Goal: Information Seeking & Learning: Learn about a topic

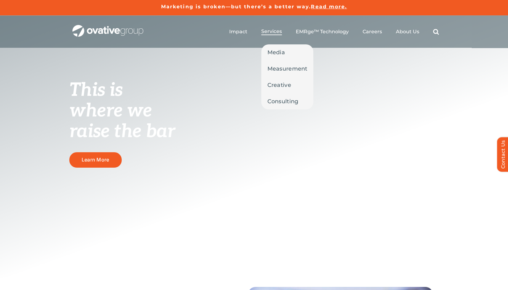
scroll to position [10, 0]
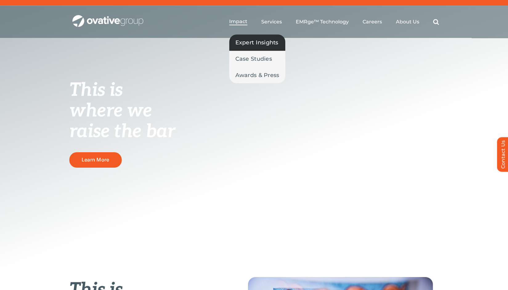
click at [248, 43] on span "Expert Insights" at bounding box center [256, 42] width 43 height 9
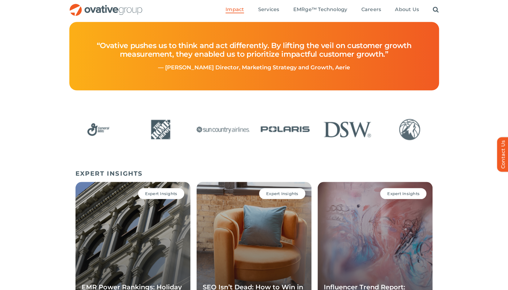
scroll to position [274, 0]
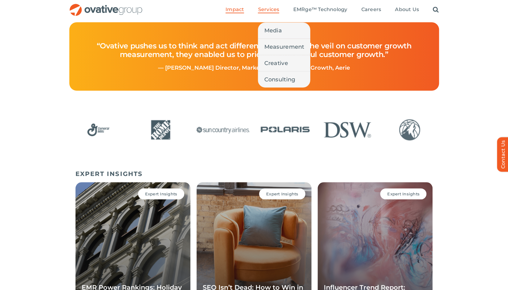
click at [269, 10] on span "Services" at bounding box center [268, 9] width 21 height 6
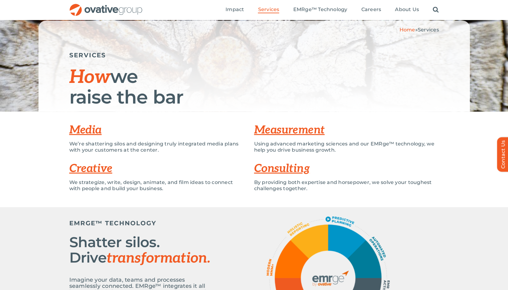
scroll to position [36, 0]
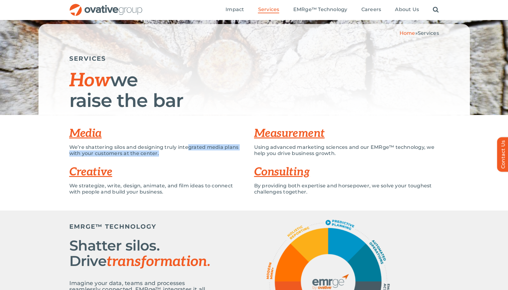
drag, startPoint x: 188, startPoint y: 148, endPoint x: 217, endPoint y: 152, distance: 29.0
click at [217, 152] on p "We’re shattering silos and designing truly integrated media plans with your cus…" at bounding box center [157, 150] width 176 height 12
click at [211, 156] on div "We’re shattering silos and designing truly integrated media plans with your cus…" at bounding box center [157, 153] width 176 height 18
